Goal: Transaction & Acquisition: Purchase product/service

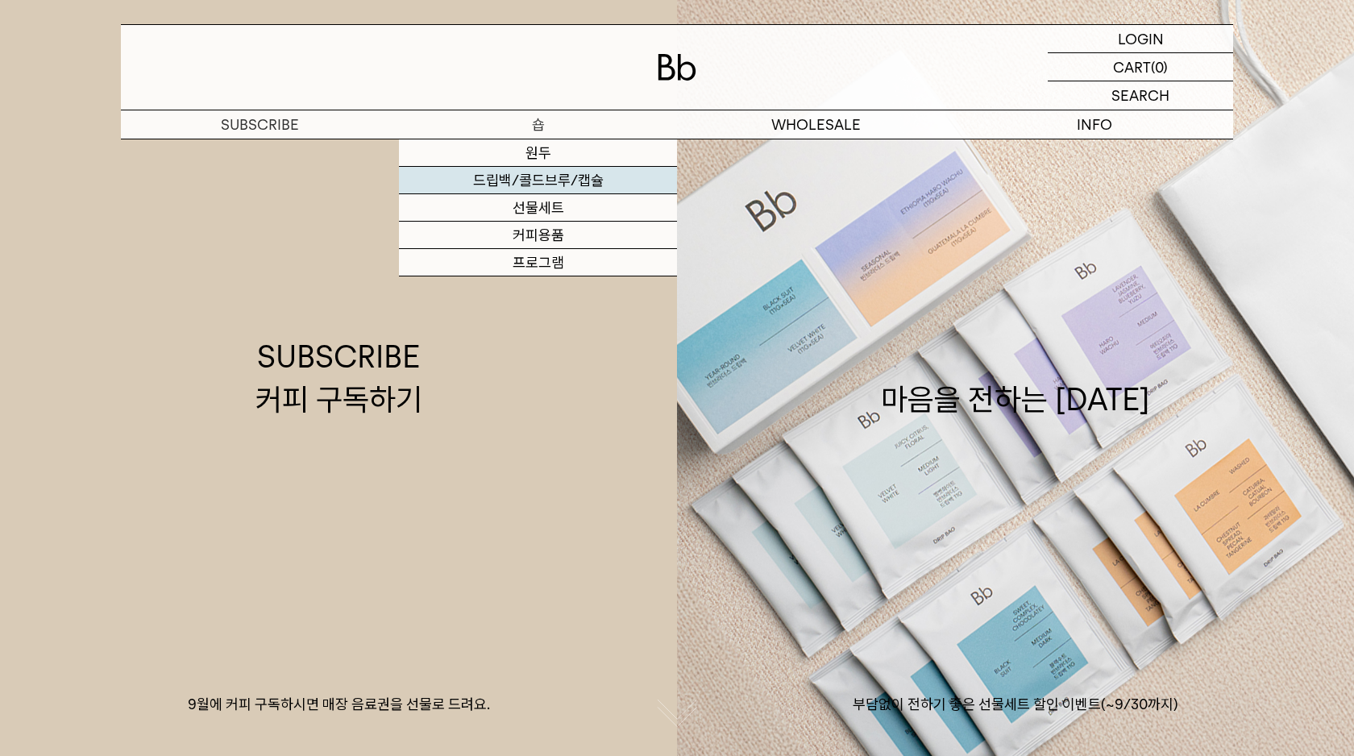
click at [535, 177] on link "드립백/콜드브루/캡슐" at bounding box center [538, 180] width 278 height 27
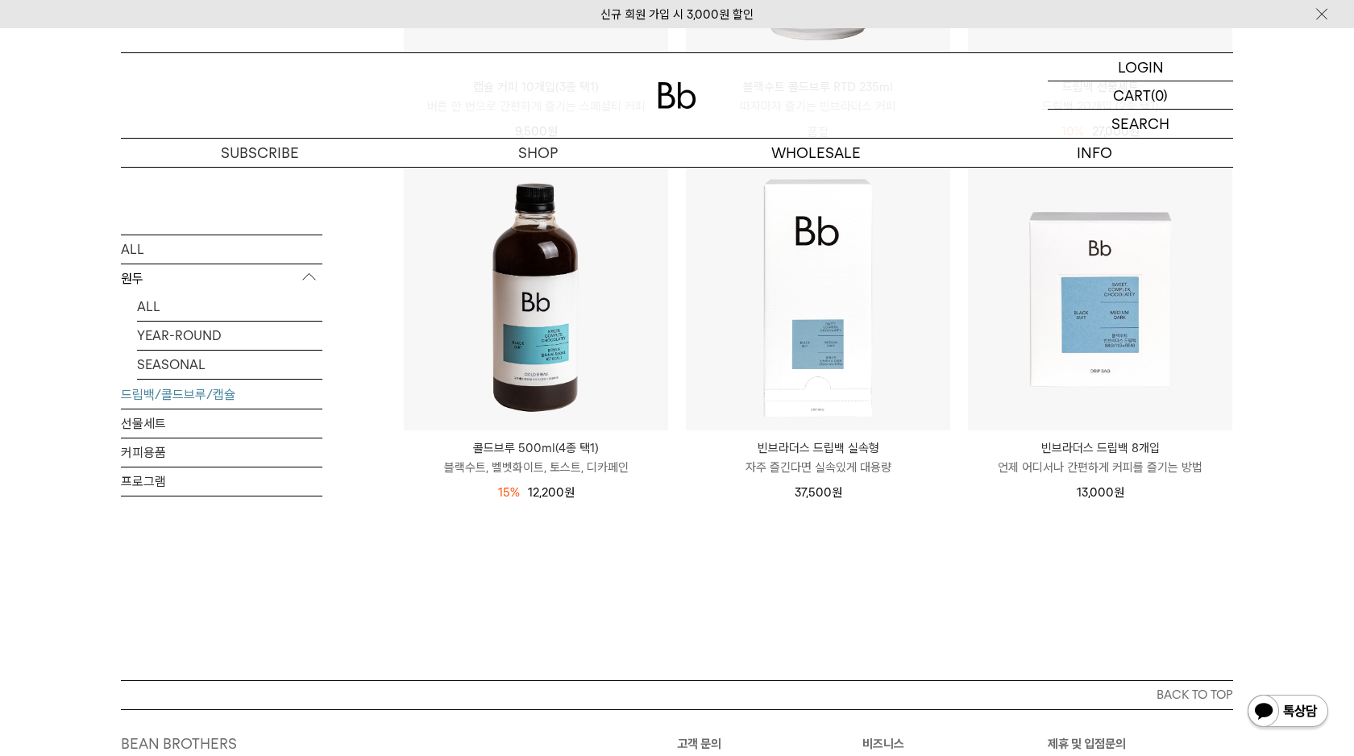
scroll to position [870, 0]
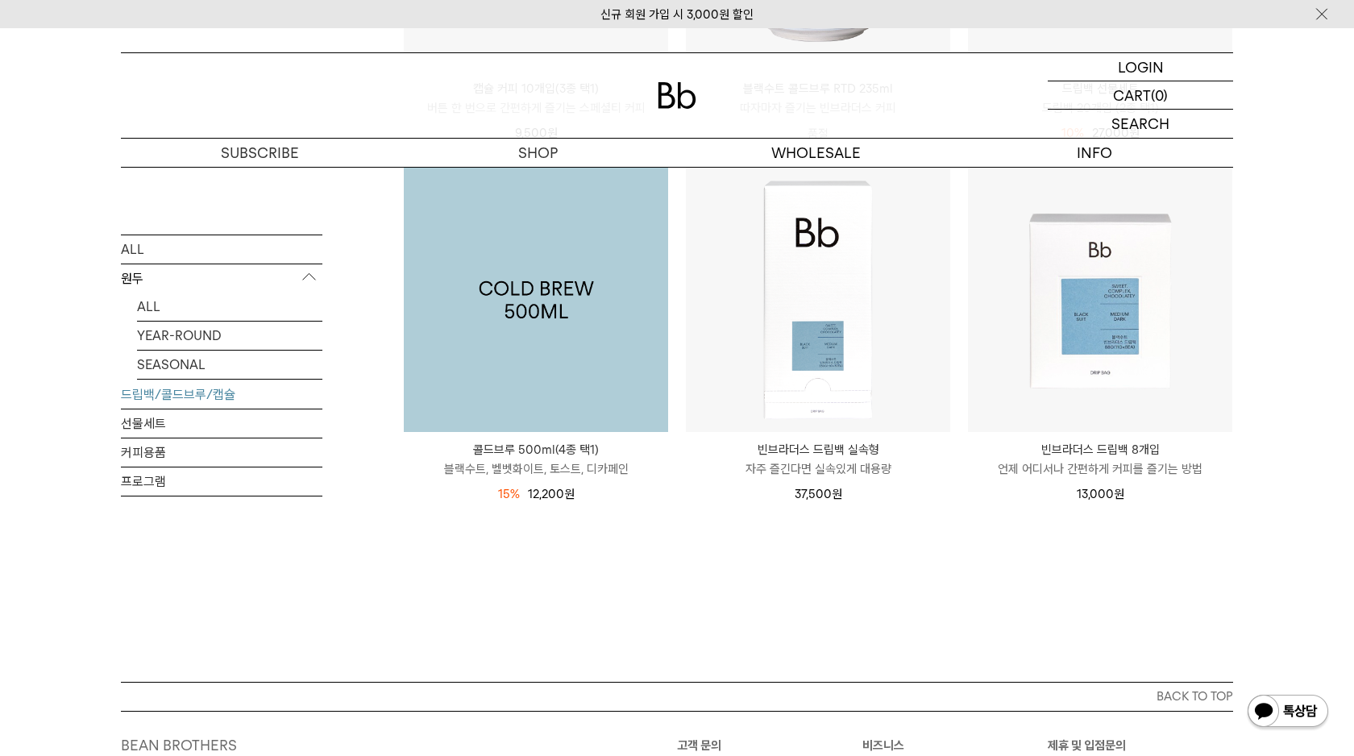
click at [530, 408] on img at bounding box center [536, 300] width 264 height 264
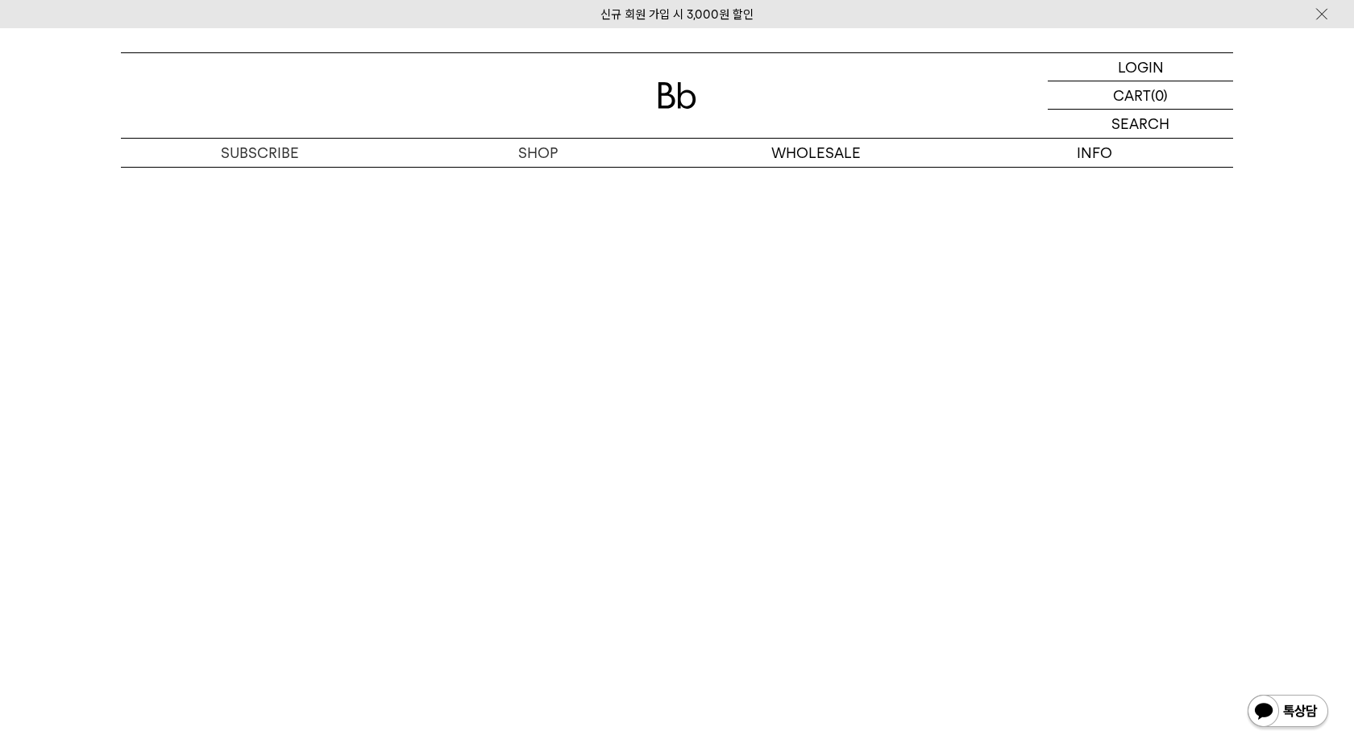
scroll to position [2663, 0]
